Goal: Transaction & Acquisition: Purchase product/service

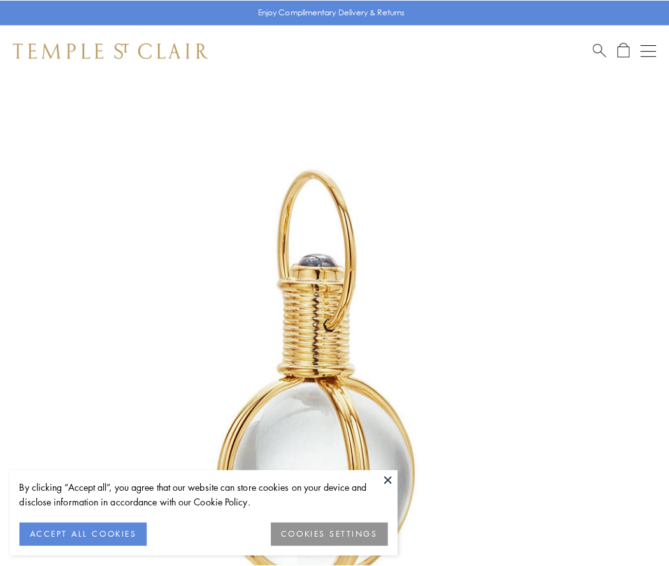
scroll to position [333, 0]
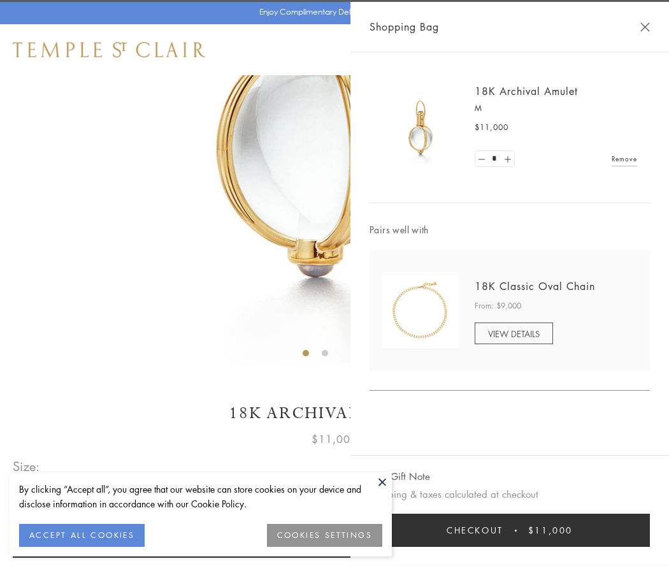
click at [510, 530] on button "Checkout $11,000" at bounding box center [510, 530] width 280 height 33
